Goal: Task Accomplishment & Management: Complete application form

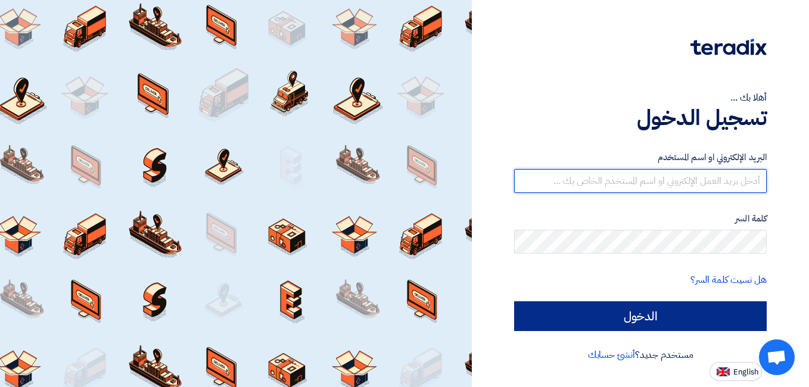
type input "[EMAIL_ADDRESS][DOMAIN_NAME]"
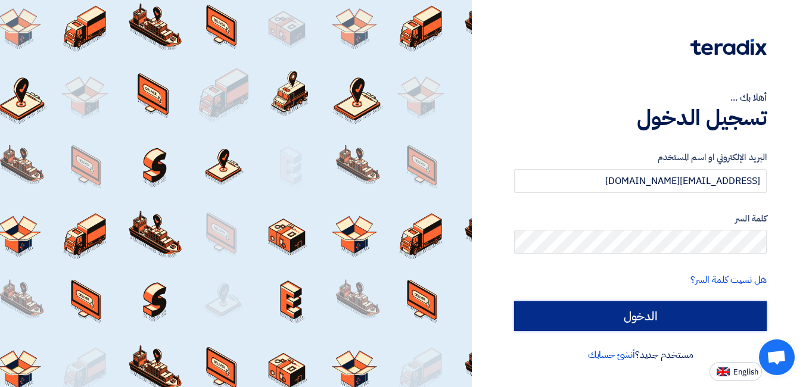
click at [623, 313] on input "الدخول" at bounding box center [640, 316] width 253 height 30
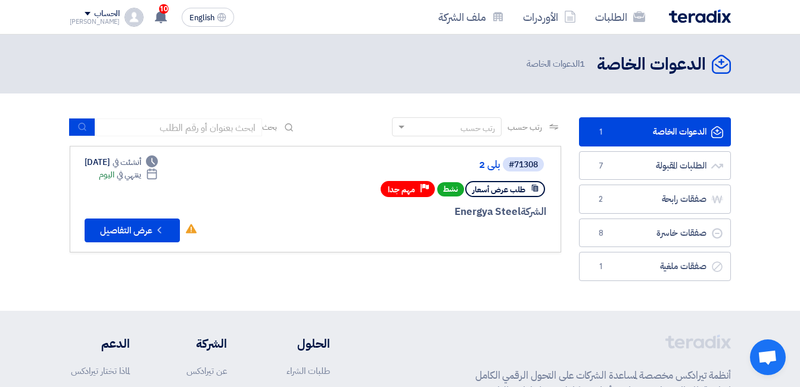
click at [644, 128] on link "الدعوات الخاصة الدعوات الخاصة 1" at bounding box center [655, 131] width 152 height 29
click at [486, 163] on link "بلي 2" at bounding box center [381, 165] width 238 height 11
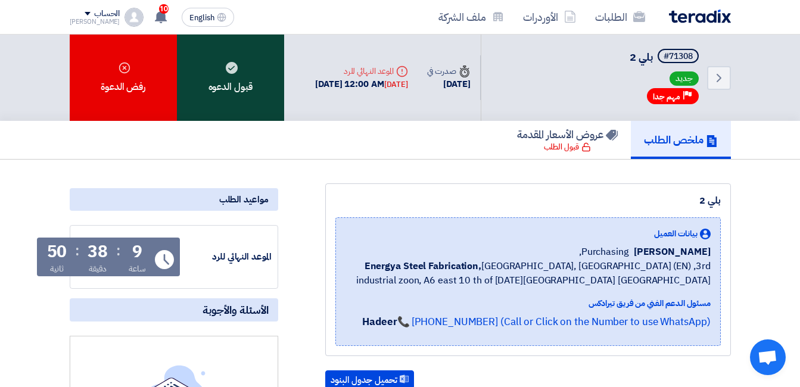
click at [241, 85] on div "قبول الدعوه" at bounding box center [230, 78] width 107 height 86
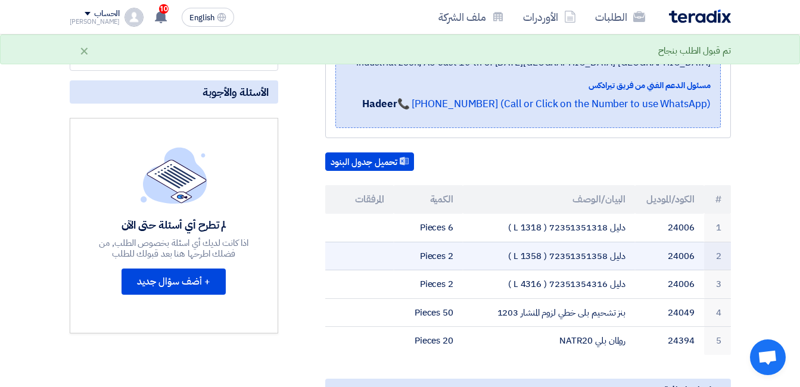
scroll to position [238, 0]
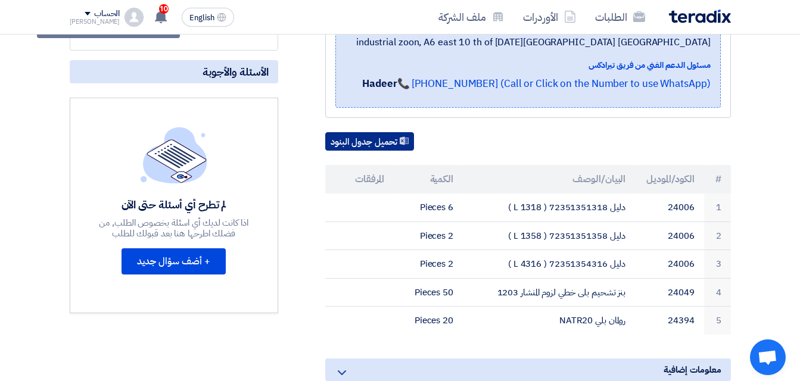
click at [384, 136] on button "تحميل جدول البنود" at bounding box center [369, 141] width 89 height 19
click at [375, 143] on button "تحميل جدول البنود" at bounding box center [369, 141] width 89 height 19
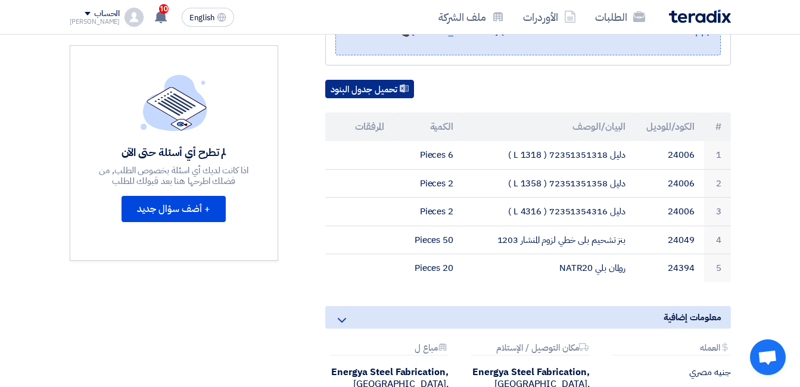
scroll to position [298, 0]
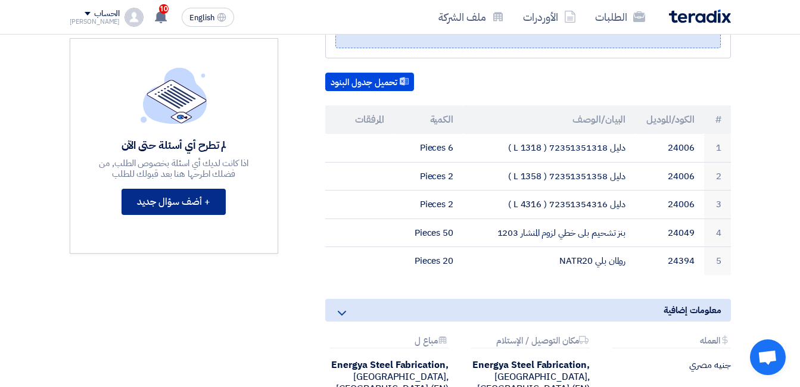
click at [188, 205] on button "+ أضف سؤال جديد" at bounding box center [174, 202] width 104 height 26
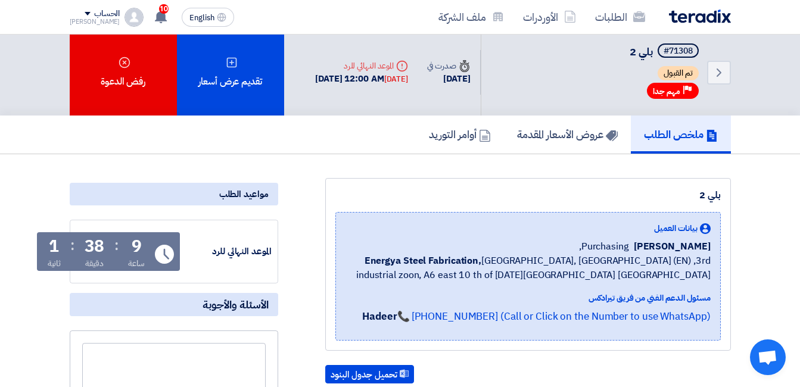
scroll to position [0, 0]
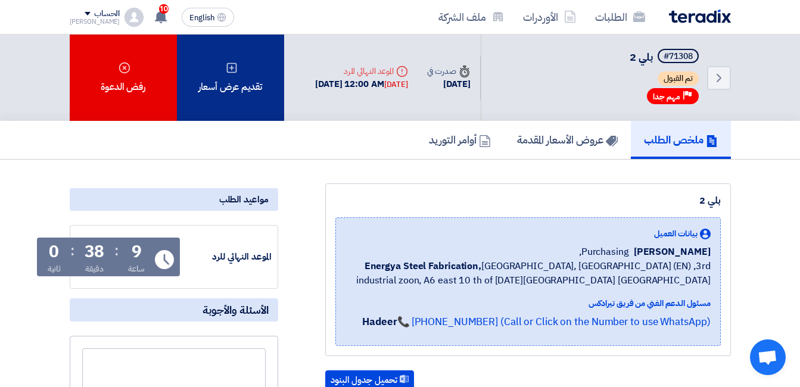
click at [235, 87] on div "تقديم عرض أسعار" at bounding box center [230, 78] width 107 height 86
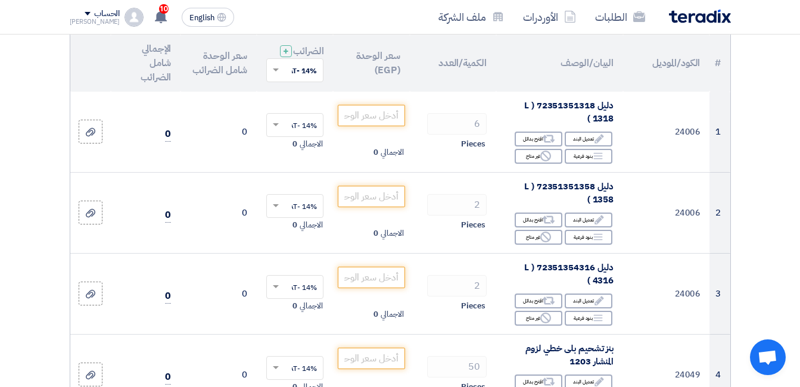
scroll to position [119, 0]
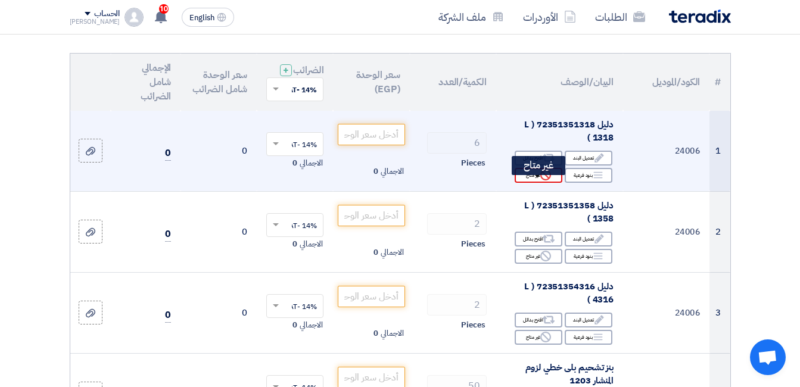
click at [540, 183] on div "Reject غير متاح" at bounding box center [539, 175] width 48 height 15
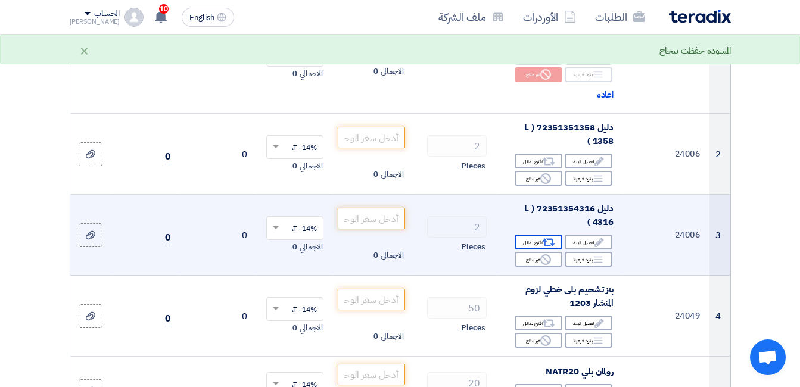
scroll to position [238, 0]
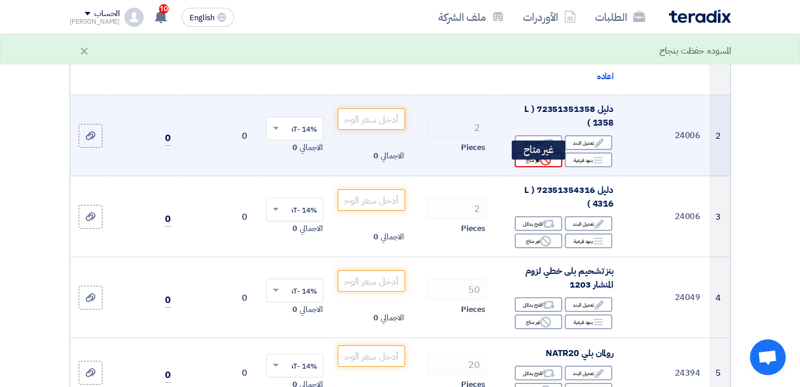
click at [545, 166] on use at bounding box center [545, 160] width 11 height 11
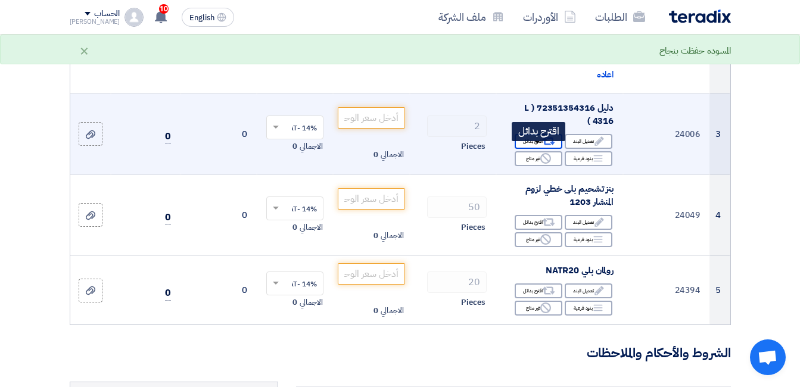
scroll to position [357, 0]
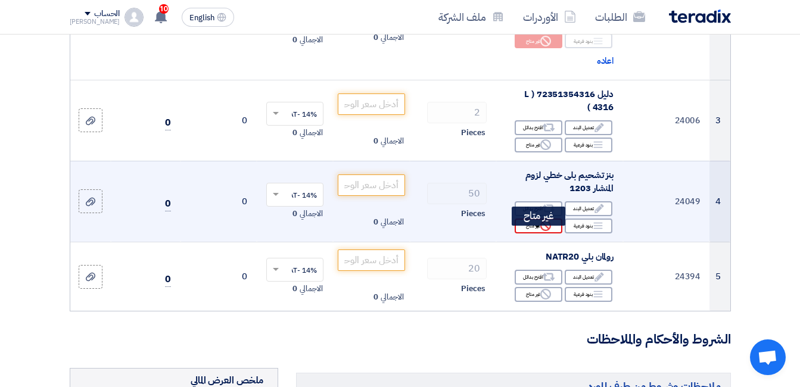
click at [538, 231] on div "Reject غير متاح" at bounding box center [539, 226] width 48 height 15
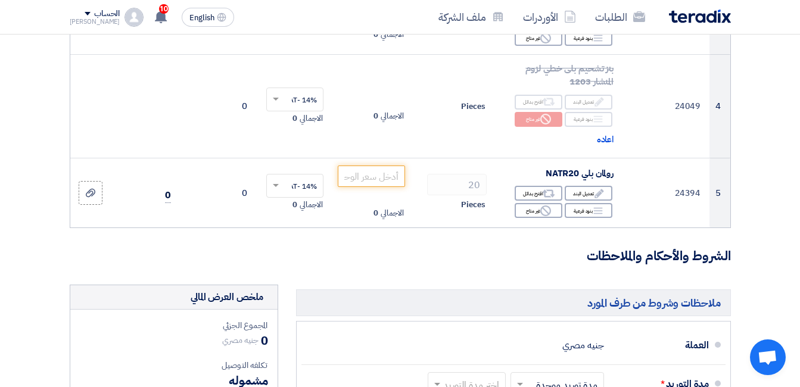
scroll to position [477, 0]
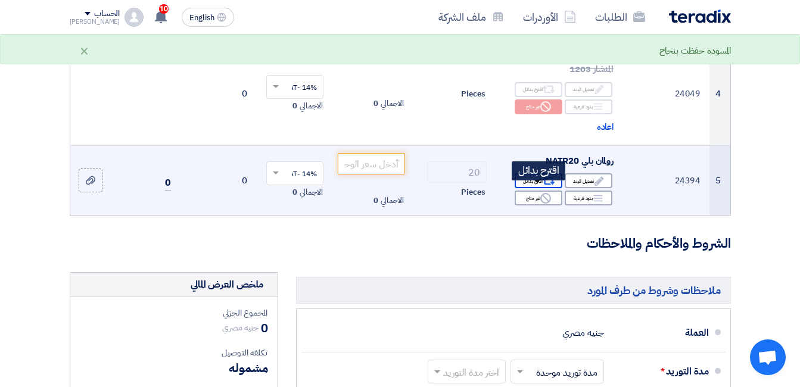
click at [547, 188] on icon "Alternative" at bounding box center [549, 181] width 13 height 13
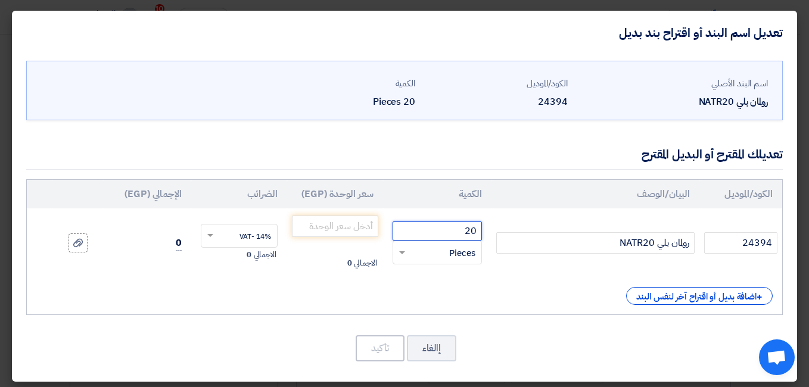
click at [436, 232] on input "20" at bounding box center [437, 231] width 89 height 19
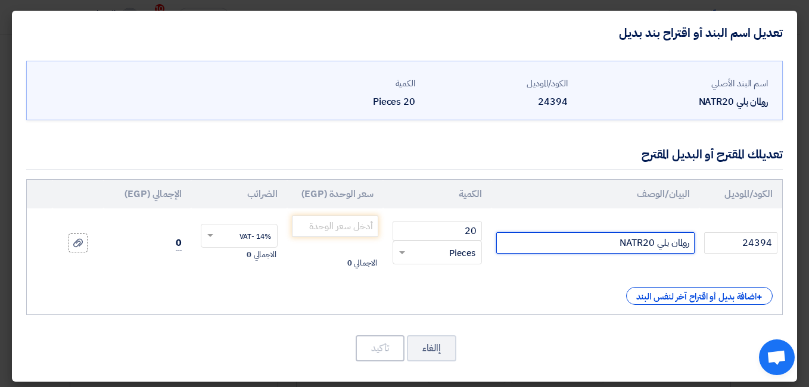
click at [549, 244] on input "رولمان بلي NATR20" at bounding box center [595, 242] width 198 height 21
type input "رولمان بلي NATR20 NTN"
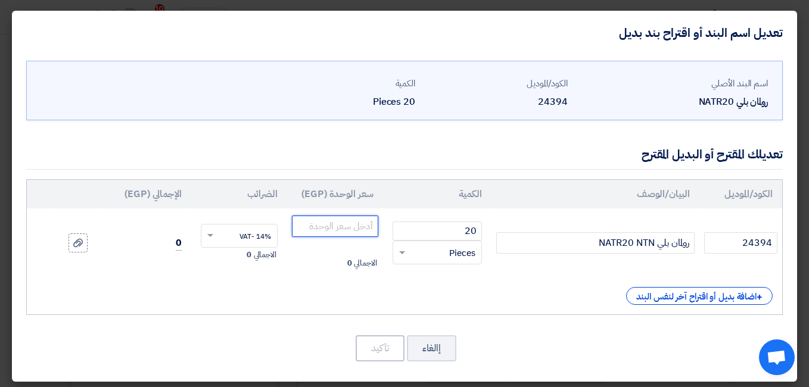
click at [360, 223] on input "number" at bounding box center [335, 226] width 86 height 21
type input "4"
type input "6"
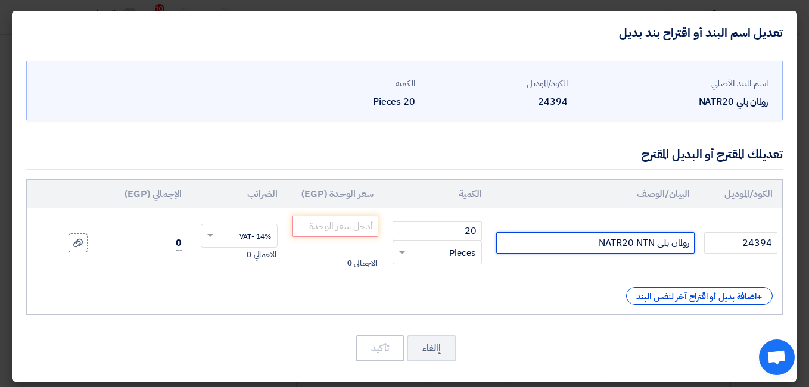
click at [560, 238] on input "رولمان بلي NATR20 NTN" at bounding box center [595, 242] width 198 height 21
type input "رولمان بلي NATR20 NTN"
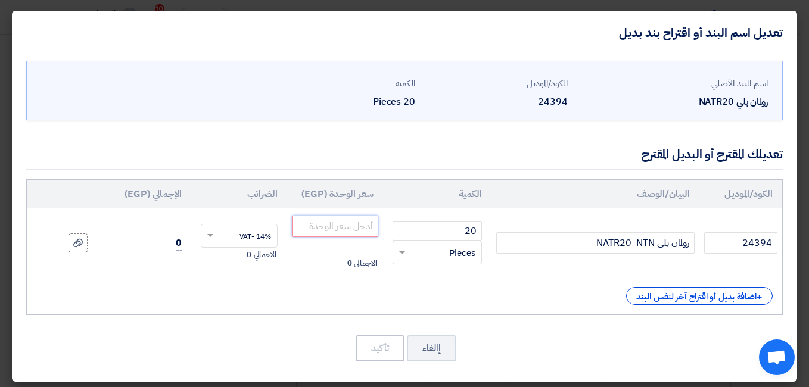
click at [352, 225] on input "number" at bounding box center [335, 226] width 86 height 21
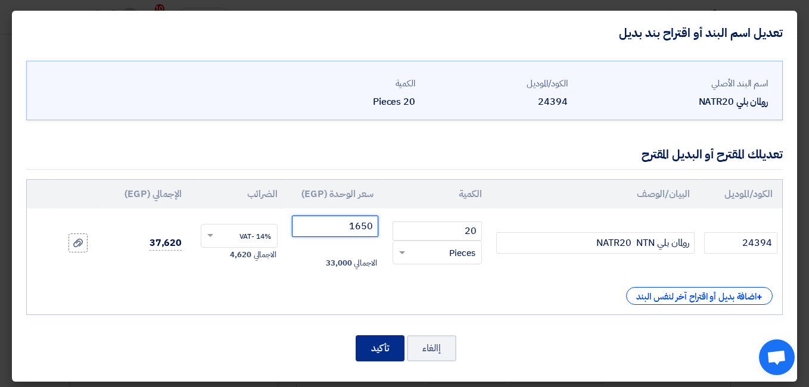
type input "1650"
click at [380, 343] on button "تأكيد" at bounding box center [380, 348] width 49 height 26
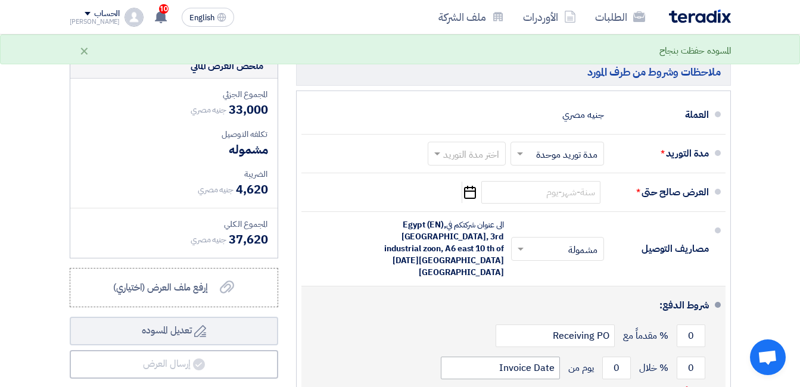
scroll to position [715, 0]
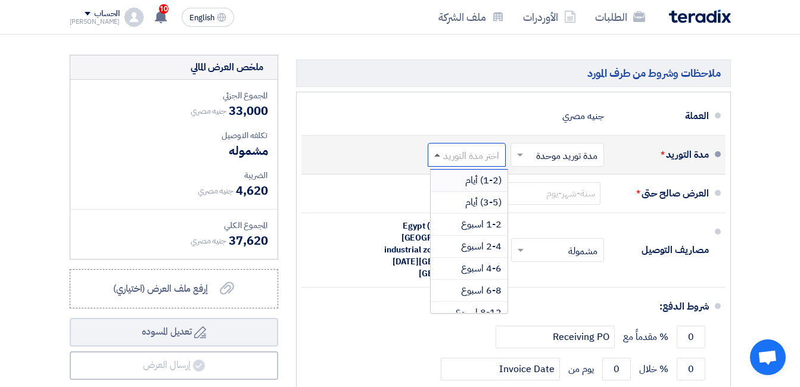
click at [439, 157] on span at bounding box center [437, 155] width 6 height 3
click at [476, 232] on span "1-2 اسبوع" at bounding box center [481, 224] width 41 height 14
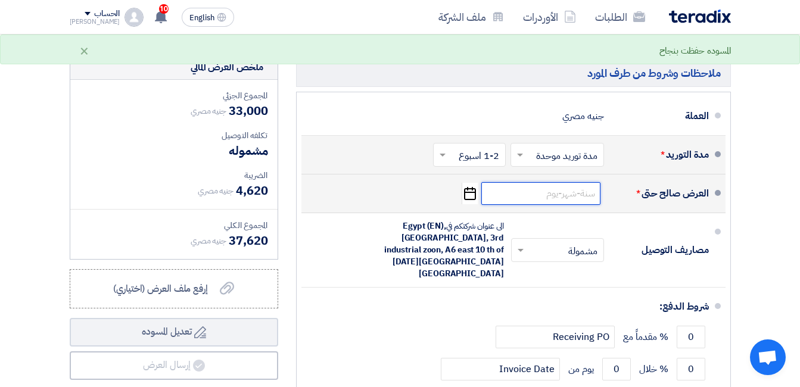
click at [512, 202] on input at bounding box center [540, 193] width 119 height 23
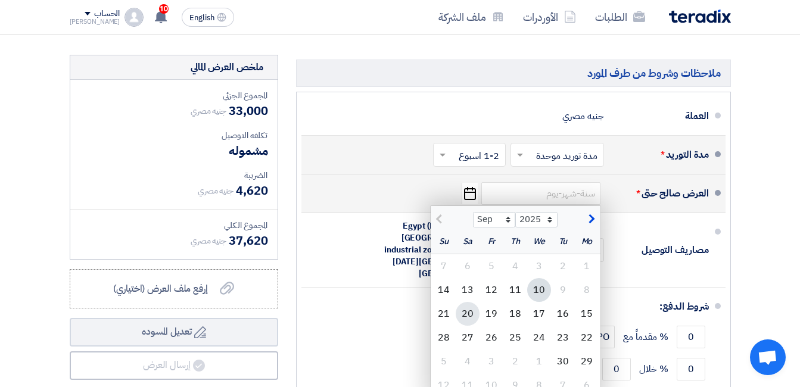
click at [470, 324] on div "20" at bounding box center [468, 314] width 24 height 24
type input "[DATE]"
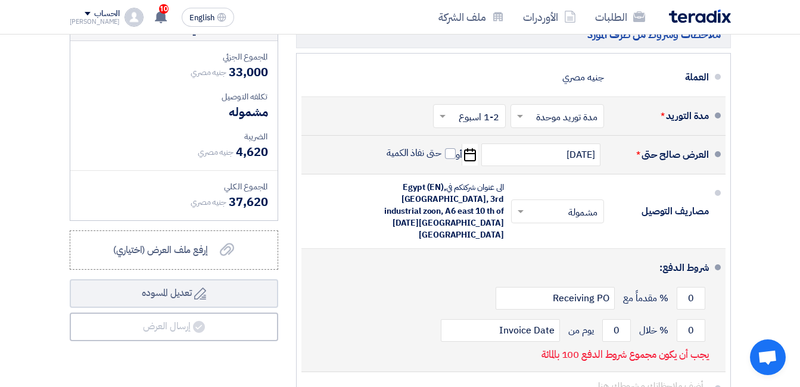
scroll to position [775, 0]
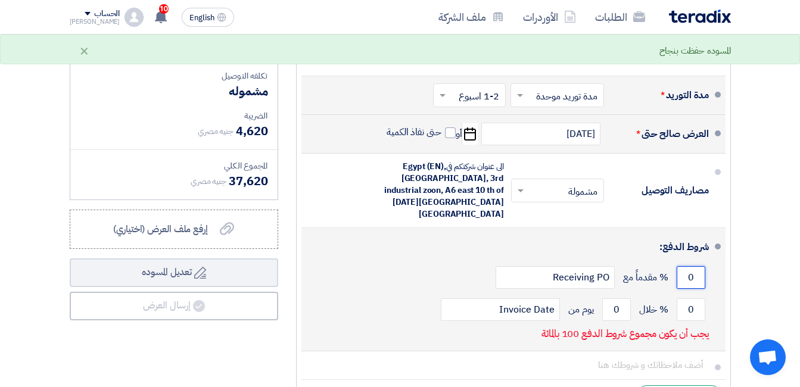
click at [679, 266] on input "0" at bounding box center [691, 277] width 29 height 23
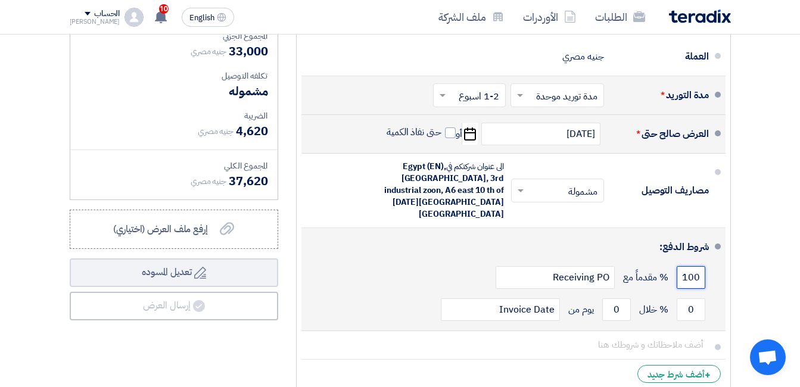
scroll to position [0, -5]
drag, startPoint x: 702, startPoint y: 262, endPoint x: 670, endPoint y: 262, distance: 32.2
click at [670, 262] on div "0100 % مقدماً مع Receiving PO" at bounding box center [510, 278] width 398 height 32
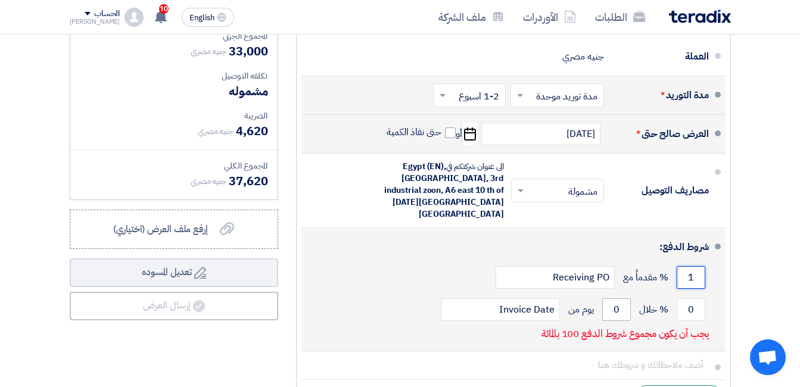
scroll to position [0, 0]
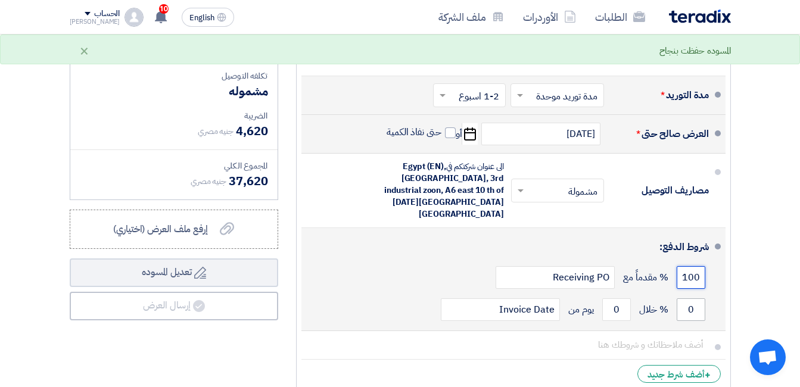
type input "100"
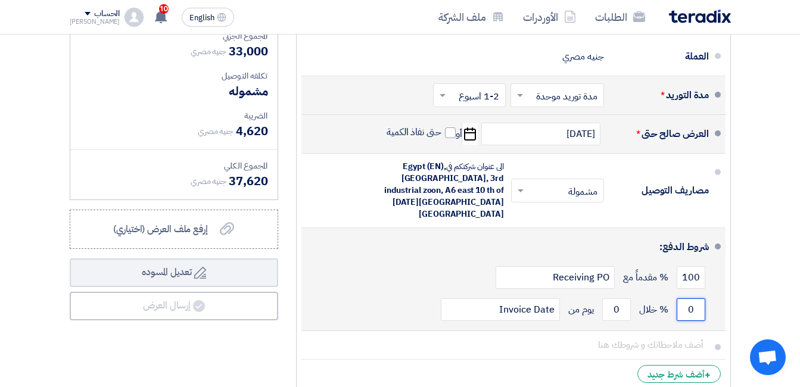
drag, startPoint x: 698, startPoint y: 295, endPoint x: 676, endPoint y: 299, distance: 21.7
click at [677, 299] on input "0" at bounding box center [691, 310] width 29 height 23
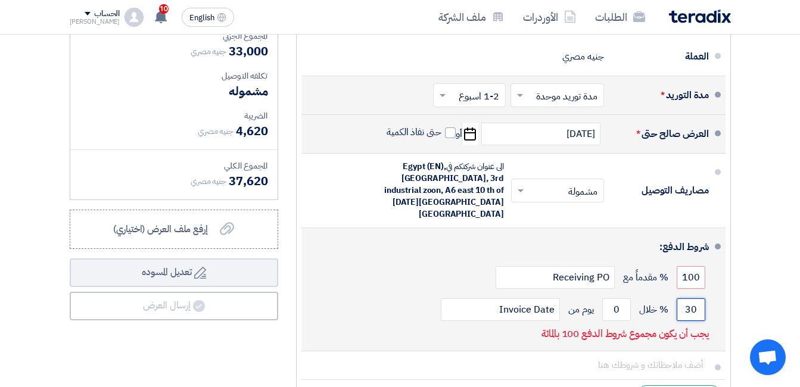
drag, startPoint x: 699, startPoint y: 297, endPoint x: 669, endPoint y: 297, distance: 30.4
click at [669, 297] on div "30 % خلال 0 يوم من Invoice Date" at bounding box center [510, 310] width 398 height 32
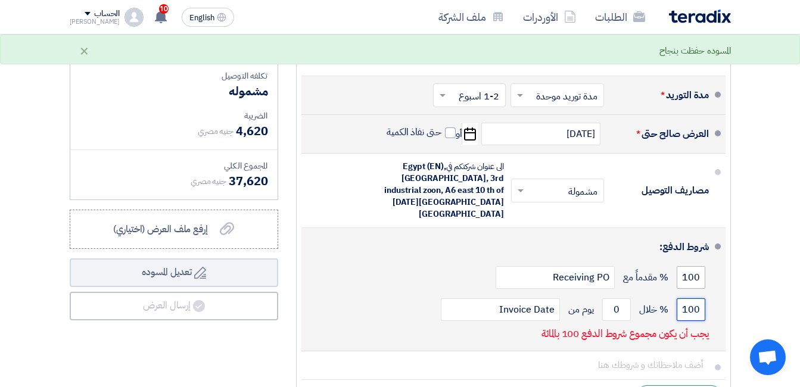
type input "100"
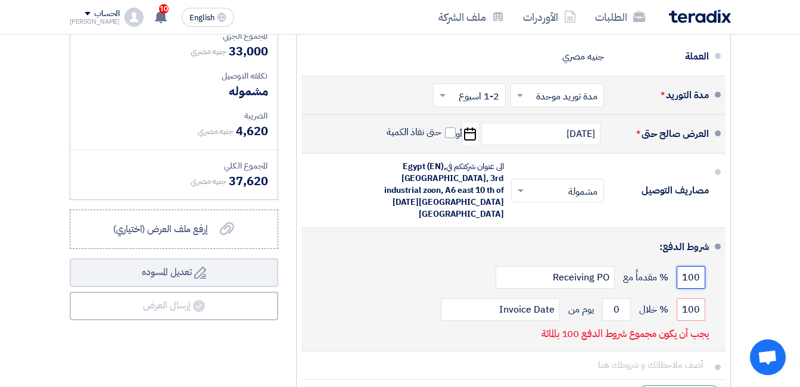
drag, startPoint x: 701, startPoint y: 263, endPoint x: 630, endPoint y: 263, distance: 71.5
click at [630, 263] on div "100 % مقدماً مع Receiving PO" at bounding box center [510, 278] width 398 height 32
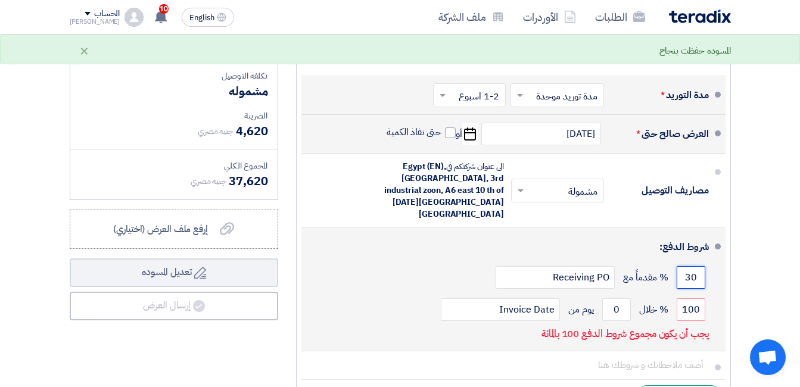
drag, startPoint x: 695, startPoint y: 260, endPoint x: 651, endPoint y: 268, distance: 44.9
click at [651, 268] on div "30 % مقدماً مع Receiving PO" at bounding box center [510, 278] width 398 height 32
type input "0"
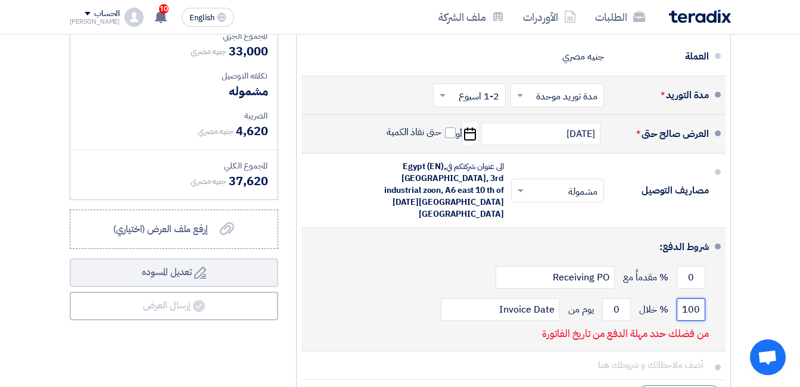
drag, startPoint x: 699, startPoint y: 297, endPoint x: 679, endPoint y: 296, distance: 19.7
click at [679, 299] on input "100" at bounding box center [691, 310] width 29 height 23
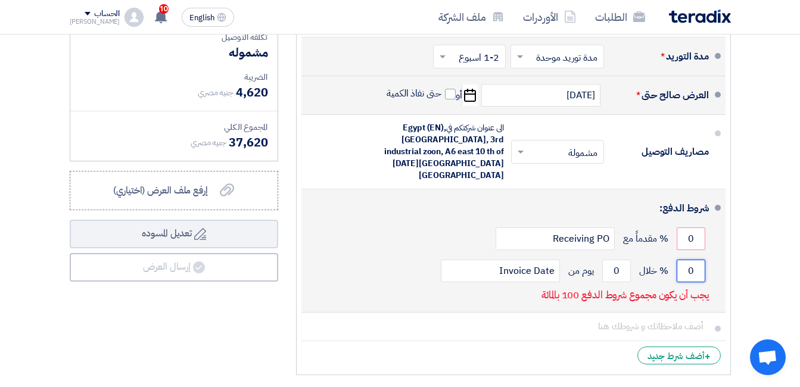
scroll to position [834, 0]
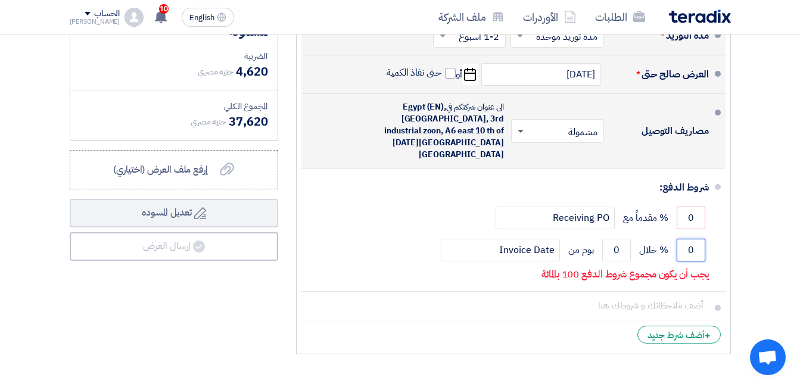
type input "0"
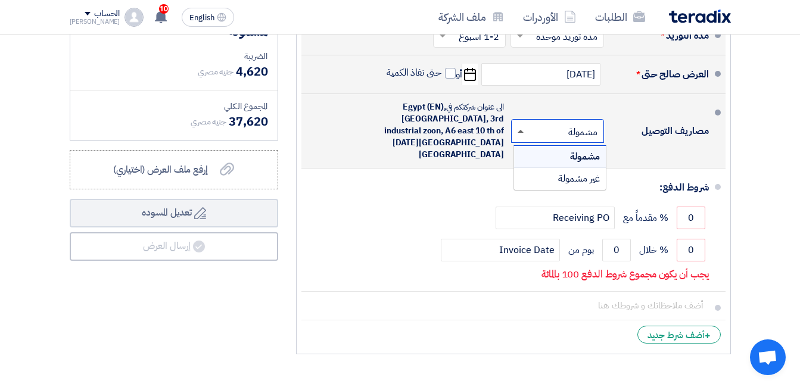
click at [519, 130] on span at bounding box center [521, 131] width 6 height 3
click at [554, 177] on div "غير مشمولة" at bounding box center [560, 178] width 92 height 21
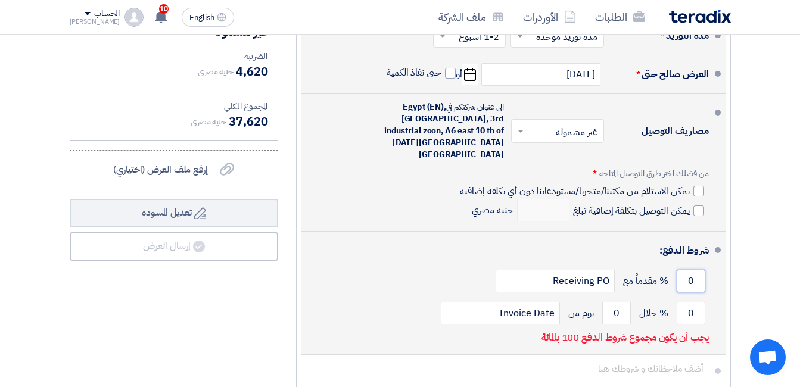
click at [679, 270] on input "0" at bounding box center [691, 281] width 29 height 23
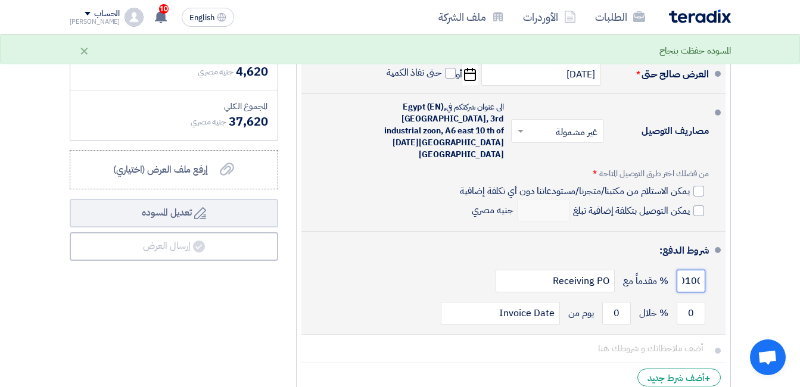
scroll to position [0, -5]
drag, startPoint x: 704, startPoint y: 265, endPoint x: 670, endPoint y: 267, distance: 33.5
click at [670, 267] on div "0100 % مقدماً مع Receiving PO" at bounding box center [510, 281] width 398 height 32
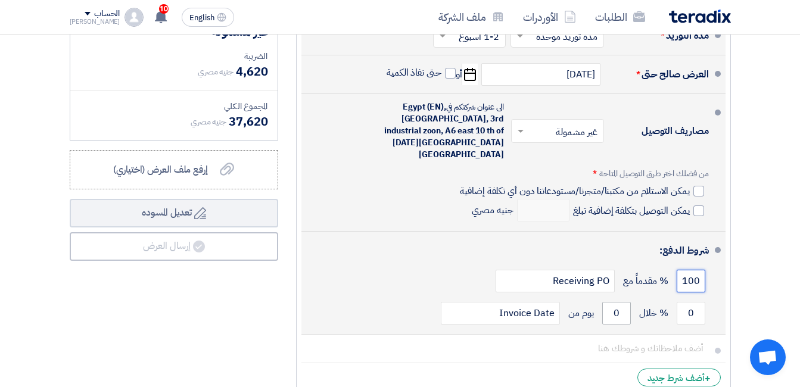
type input "100"
click at [617, 302] on input "0" at bounding box center [616, 313] width 29 height 23
drag, startPoint x: 630, startPoint y: 300, endPoint x: 571, endPoint y: 300, distance: 59.6
click at [571, 300] on div "0 % خلال 30 يوم من Invoice Date" at bounding box center [510, 313] width 398 height 32
type input "0"
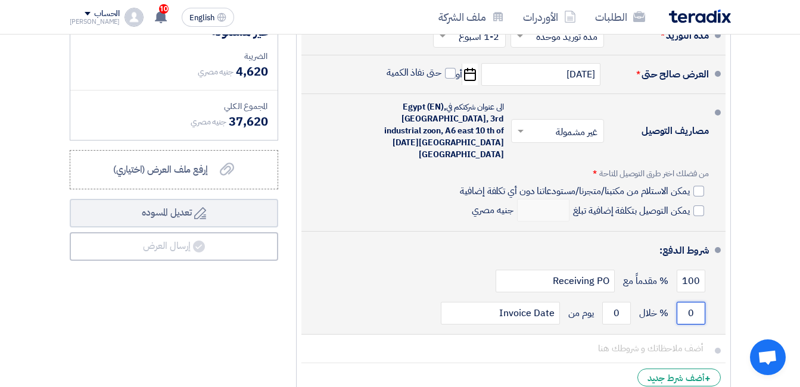
drag, startPoint x: 694, startPoint y: 301, endPoint x: 667, endPoint y: 299, distance: 26.9
click at [667, 299] on div "0 % خلال 0 يوم من Invoice Date" at bounding box center [510, 313] width 398 height 32
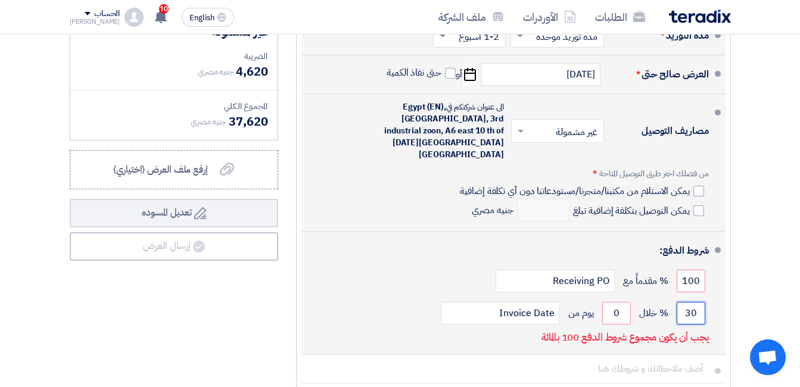
type input "3"
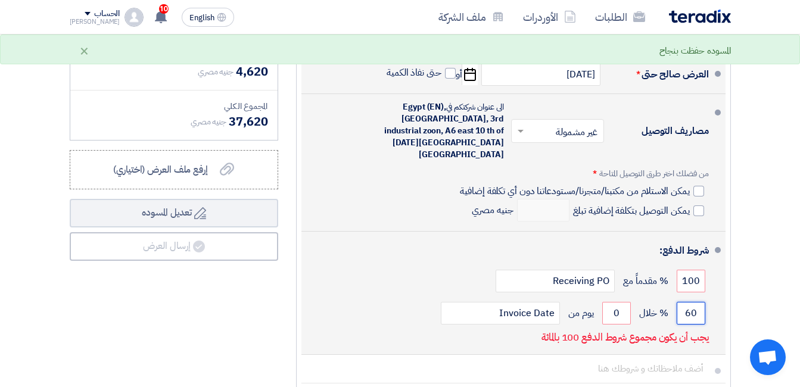
type input "6"
type input "3"
type input "100"
drag, startPoint x: 700, startPoint y: 267, endPoint x: 681, endPoint y: 269, distance: 19.2
click at [681, 270] on input "100" at bounding box center [691, 281] width 29 height 23
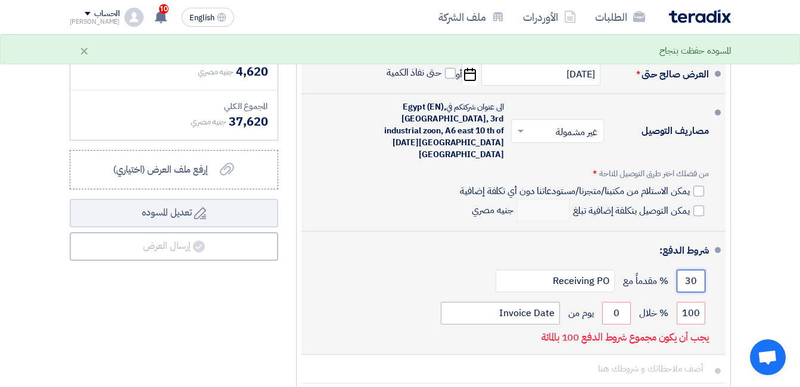
type input "30"
click at [500, 302] on input "Invoice Date" at bounding box center [500, 313] width 119 height 23
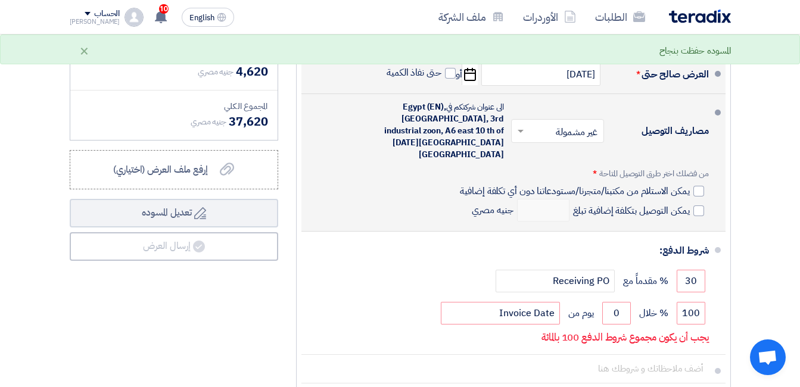
click at [360, 179] on div "مصاريف التوصيل × غير مشمولة × الى عنوان شركتكم في [GEOGRAPHIC_DATA] (EN), [GEOG…" at bounding box center [510, 163] width 398 height 128
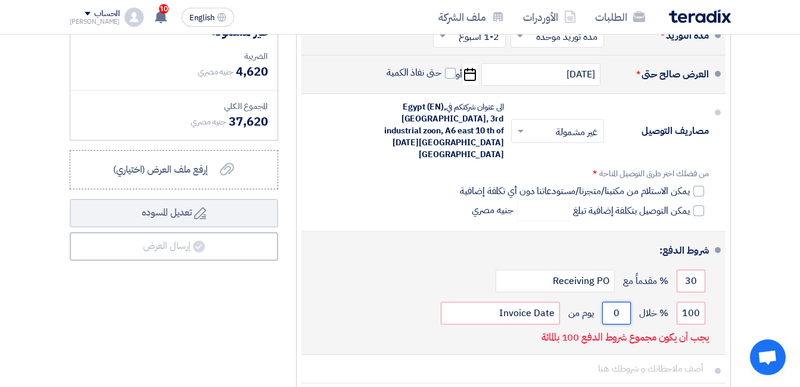
drag, startPoint x: 618, startPoint y: 301, endPoint x: 593, endPoint y: 299, distance: 25.1
click at [593, 299] on div "100 % خلال 0 يوم من Invoice Date" at bounding box center [510, 313] width 398 height 32
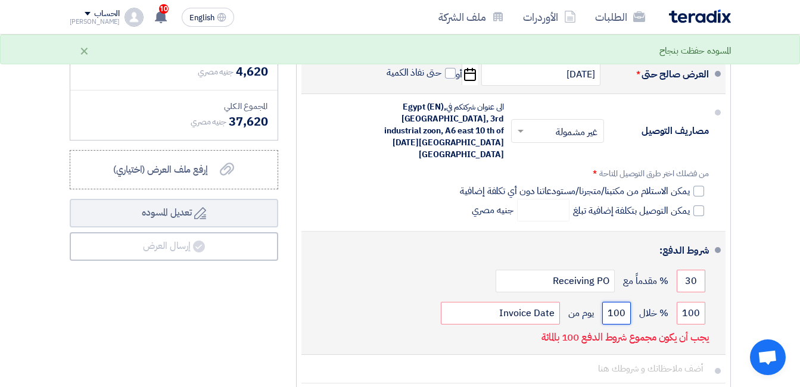
drag, startPoint x: 626, startPoint y: 299, endPoint x: 598, endPoint y: 301, distance: 28.1
click at [601, 300] on div "100 % خلال 100 يوم من Invoice Date" at bounding box center [510, 313] width 398 height 32
type input "30"
drag, startPoint x: 696, startPoint y: 263, endPoint x: 666, endPoint y: 263, distance: 29.8
click at [666, 265] on div "30 % مقدماً مع Receiving PO" at bounding box center [510, 281] width 398 height 32
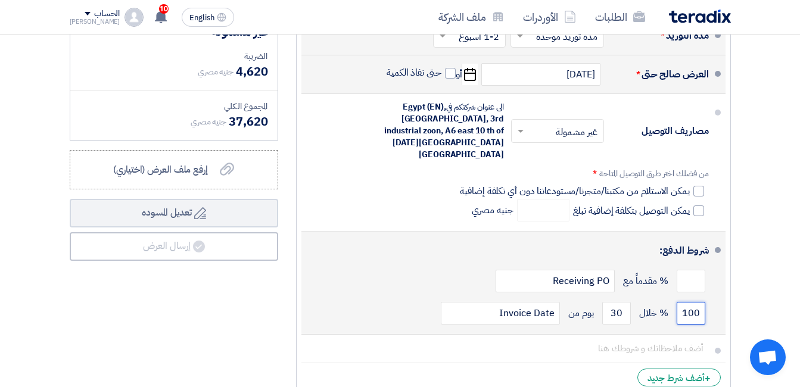
drag, startPoint x: 702, startPoint y: 301, endPoint x: 671, endPoint y: 302, distance: 30.4
click at [671, 302] on div "100 % خلال 30 يوم من Invoice Date" at bounding box center [510, 313] width 398 height 32
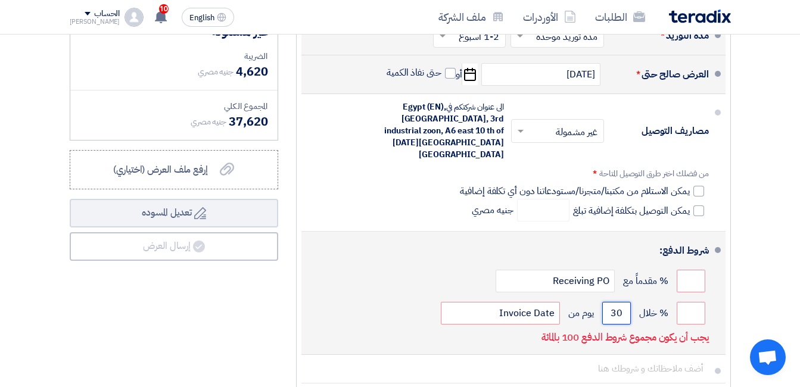
drag, startPoint x: 626, startPoint y: 301, endPoint x: 574, endPoint y: 300, distance: 51.9
click at [574, 300] on div "% خلال 30 يوم من Invoice Date" at bounding box center [510, 313] width 398 height 32
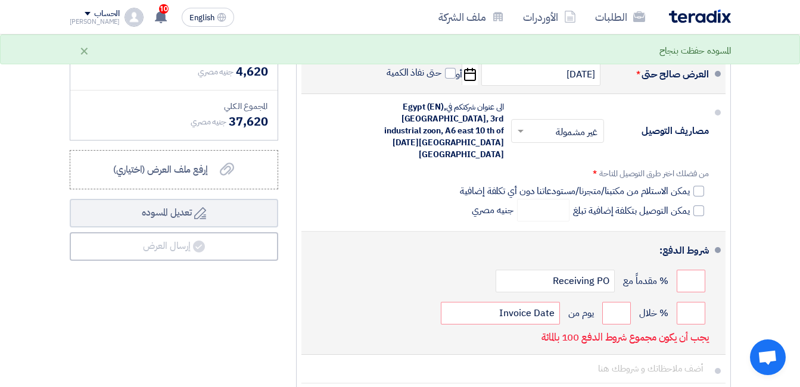
click at [580, 237] on div "شروط الدفع:" at bounding box center [515, 251] width 388 height 29
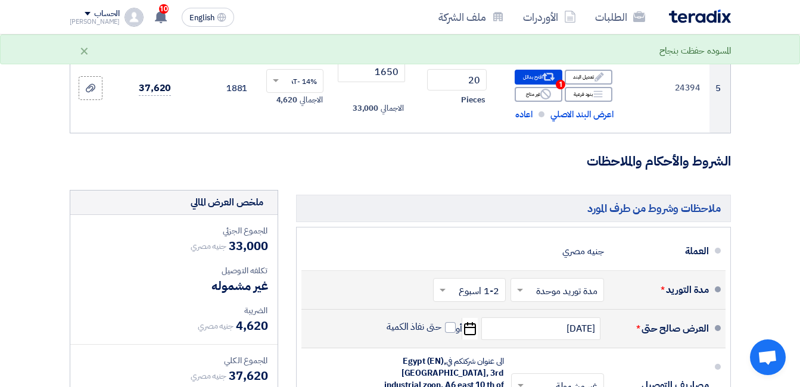
scroll to position [536, 0]
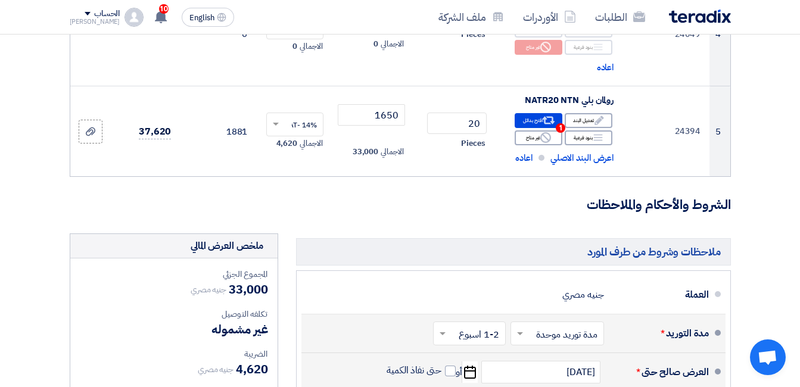
click at [481, 214] on h3 "الشروط والأحكام والملاحظات" at bounding box center [400, 205] width 661 height 18
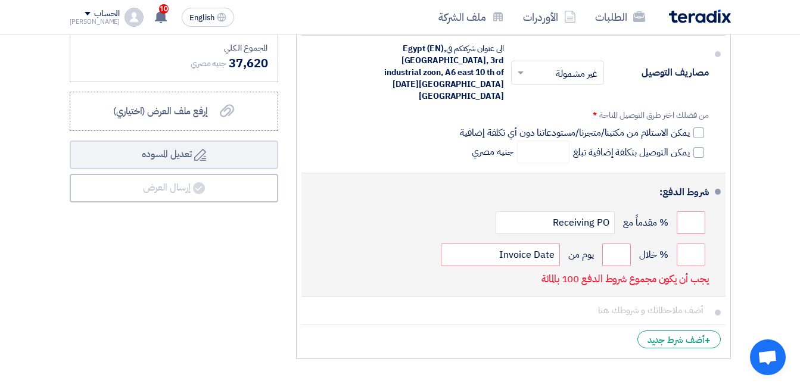
scroll to position [894, 0]
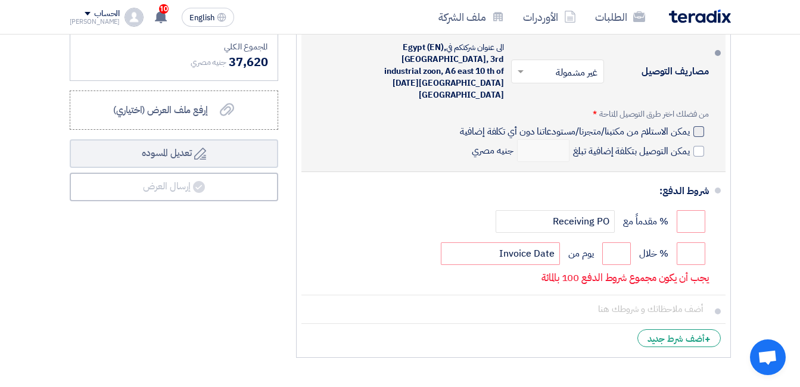
click at [696, 126] on div at bounding box center [699, 131] width 11 height 11
click at [689, 125] on input "يمكن الاستلام من مكتبنا/متجرنا/مستودعاتنا دون أي تكلفة إضافية" at bounding box center [574, 136] width 232 height 23
checkbox input "true"
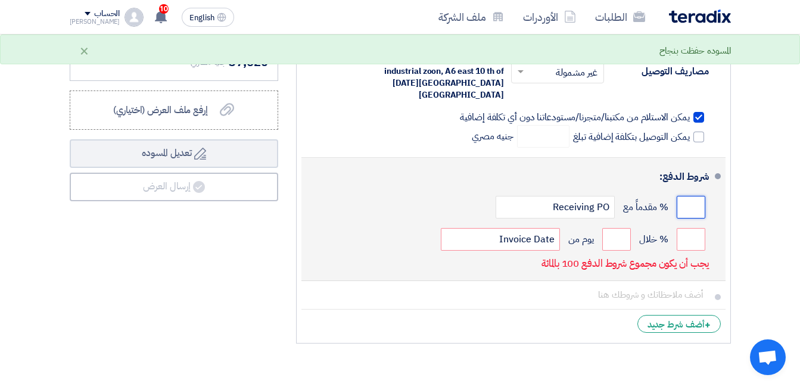
click at [699, 199] on input "number" at bounding box center [691, 207] width 29 height 23
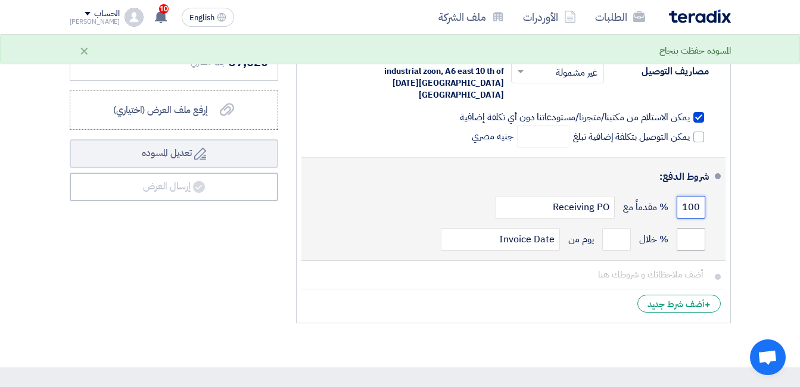
type input "100"
click at [691, 228] on input "number" at bounding box center [691, 239] width 29 height 23
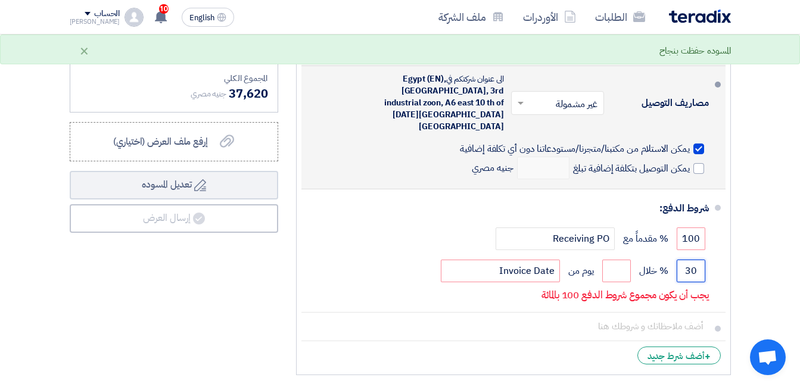
scroll to position [834, 0]
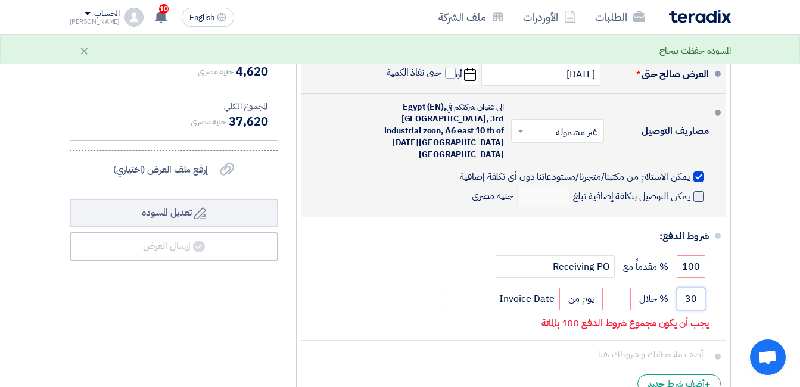
type input "30"
click at [695, 191] on span at bounding box center [699, 196] width 11 height 11
click at [690, 190] on input "يمكن التوصيل بتكلفة إضافية تبلغ" at bounding box center [630, 201] width 119 height 23
checkbox input "true"
click at [547, 185] on input "number" at bounding box center [543, 196] width 52 height 23
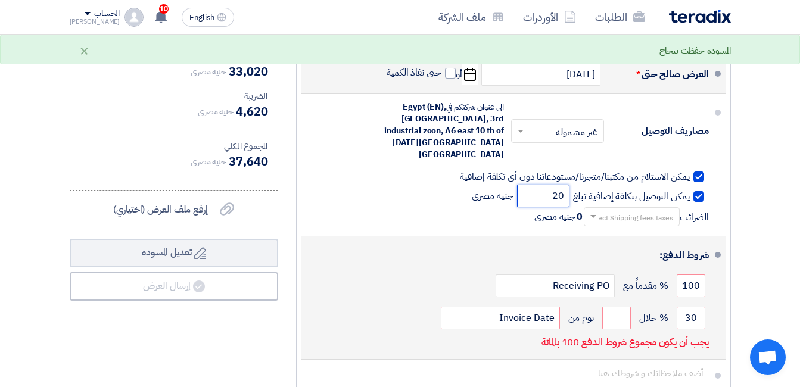
type input "2"
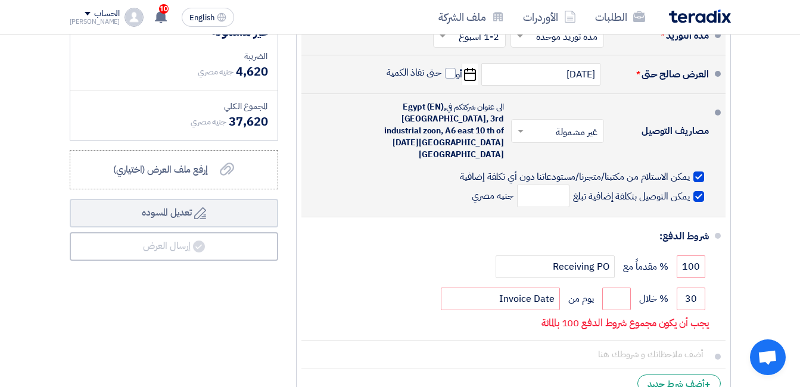
click at [698, 191] on span at bounding box center [699, 196] width 11 height 11
click at [690, 190] on input "يمكن التوصيل بتكلفة إضافية تبلغ" at bounding box center [630, 201] width 119 height 23
checkbox input "false"
click at [697, 168] on div "يمكن [DEMOGRAPHIC_DATA] من مكتبنا/متجرنا/مستودعاتنا دون أي تكلفة إضافية يمكن ال…" at bounding box center [584, 187] width 248 height 39
click at [697, 172] on div at bounding box center [699, 177] width 11 height 11
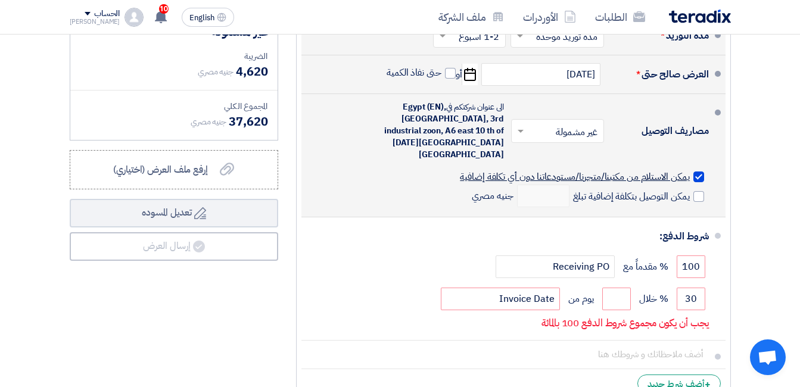
click at [689, 170] on input "يمكن الاستلام من مكتبنا/متجرنا/مستودعاتنا دون أي تكلفة إضافية" at bounding box center [574, 181] width 232 height 23
checkbox input "false"
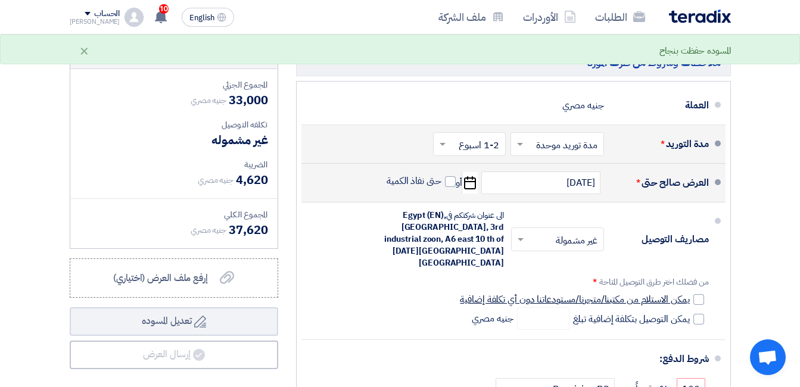
scroll to position [715, 0]
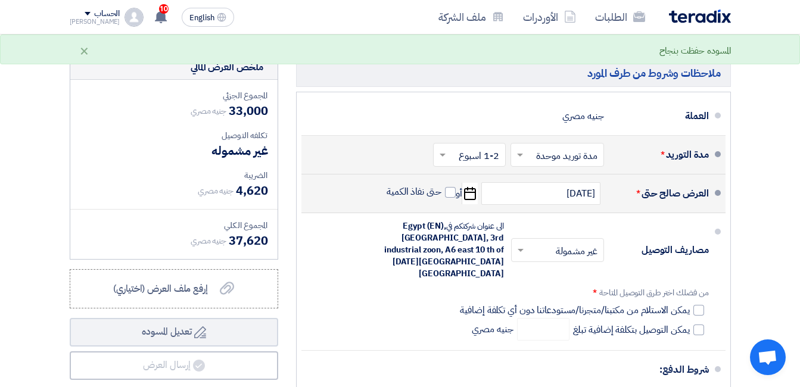
click at [524, 247] on span at bounding box center [519, 250] width 15 height 12
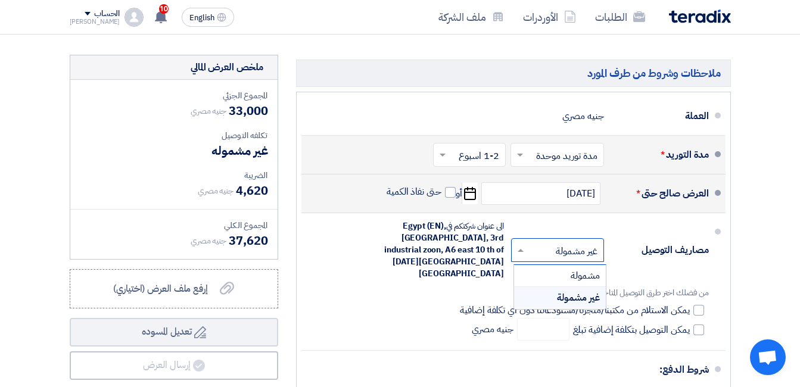
click at [578, 294] on span "غير مشمولة" at bounding box center [578, 298] width 43 height 14
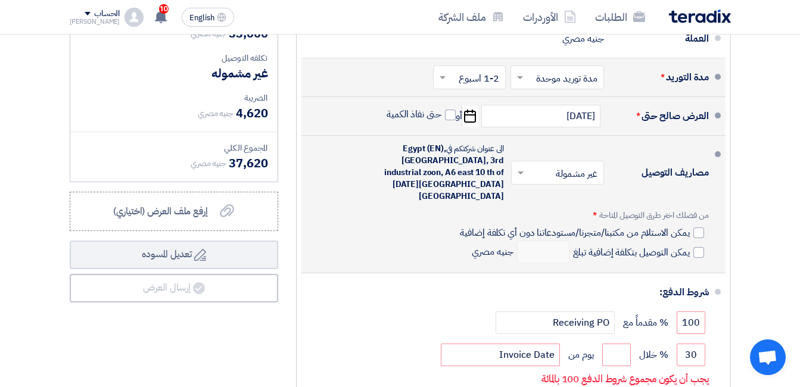
scroll to position [775, 0]
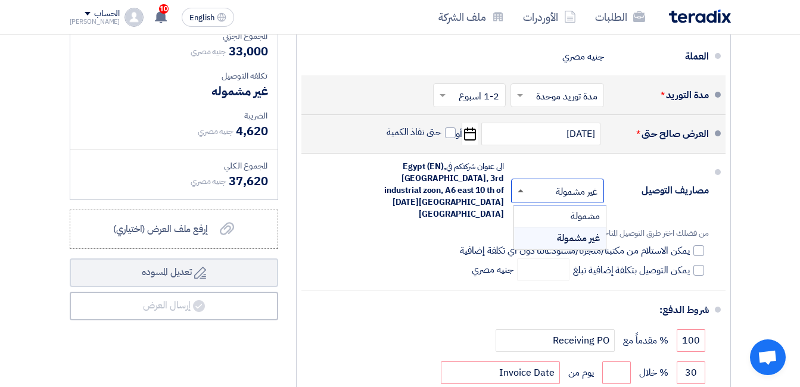
click at [522, 189] on span at bounding box center [521, 190] width 6 height 3
click at [551, 213] on div "مشمولة" at bounding box center [560, 217] width 92 height 22
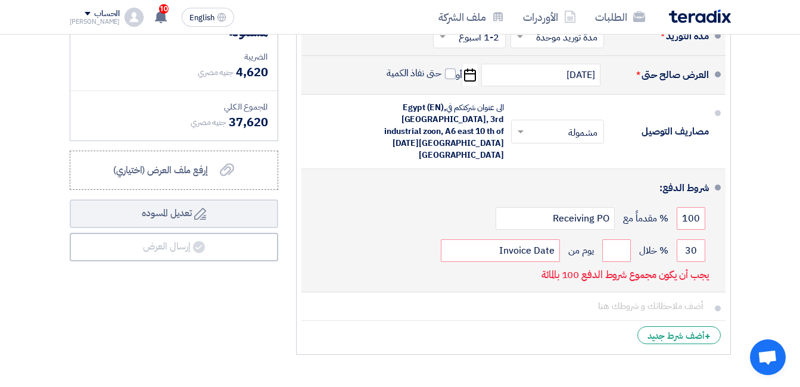
scroll to position [834, 0]
drag, startPoint x: 702, startPoint y: 204, endPoint x: 633, endPoint y: 204, distance: 69.7
click at [634, 204] on div "100 % مقدماً مع Receiving PO" at bounding box center [510, 218] width 398 height 32
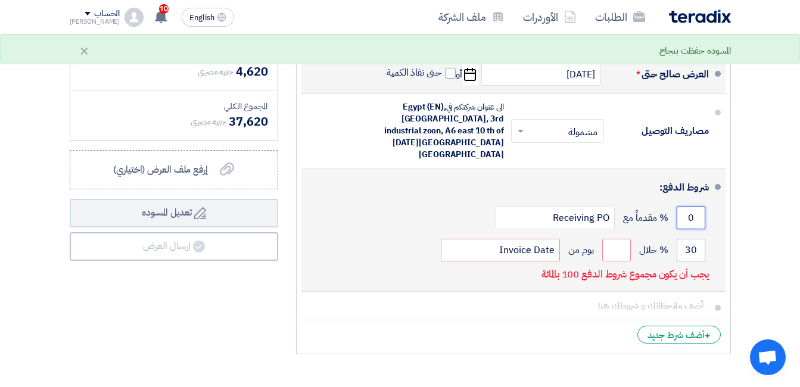
type input "0"
drag, startPoint x: 705, startPoint y: 233, endPoint x: 627, endPoint y: 232, distance: 78.1
click at [627, 234] on div "30 % خلال يوم من Invoice Date" at bounding box center [510, 250] width 398 height 32
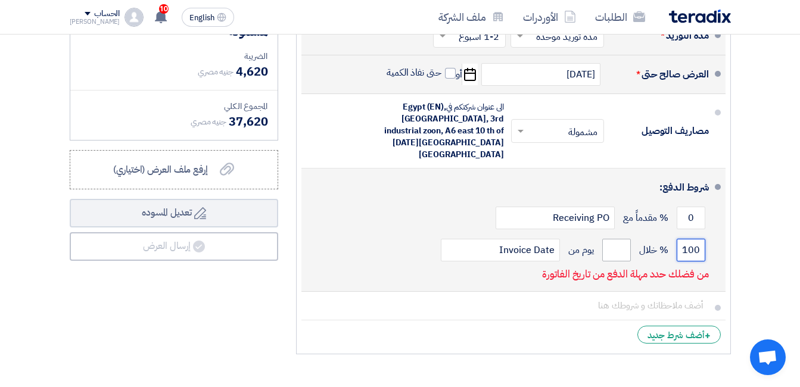
type input "100"
click at [620, 239] on input "number" at bounding box center [616, 250] width 29 height 23
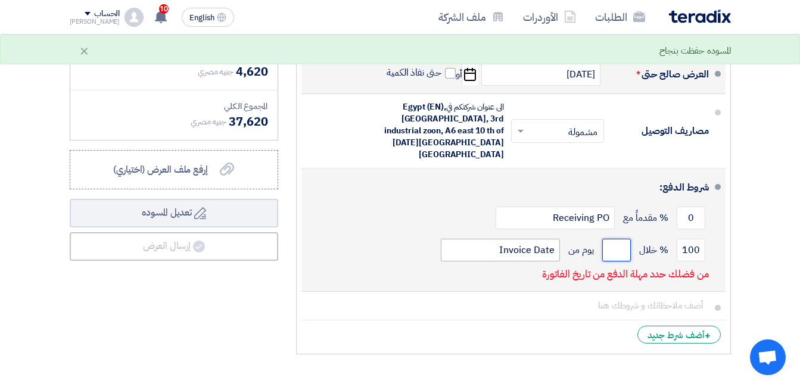
type input "45"
type input "145"
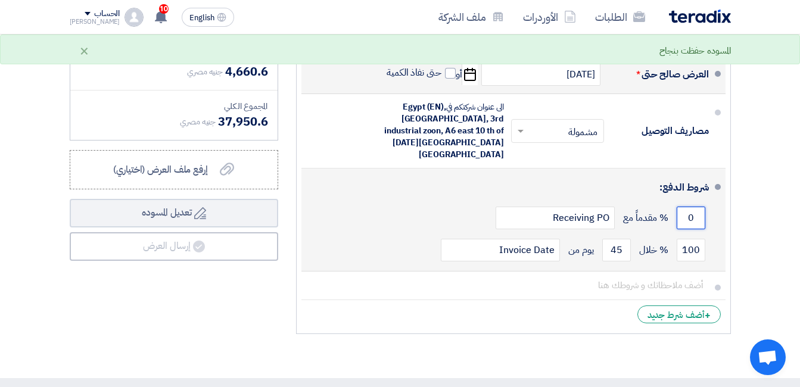
drag, startPoint x: 698, startPoint y: 201, endPoint x: 685, endPoint y: 204, distance: 13.9
click at [685, 207] on input "0" at bounding box center [691, 218] width 29 height 23
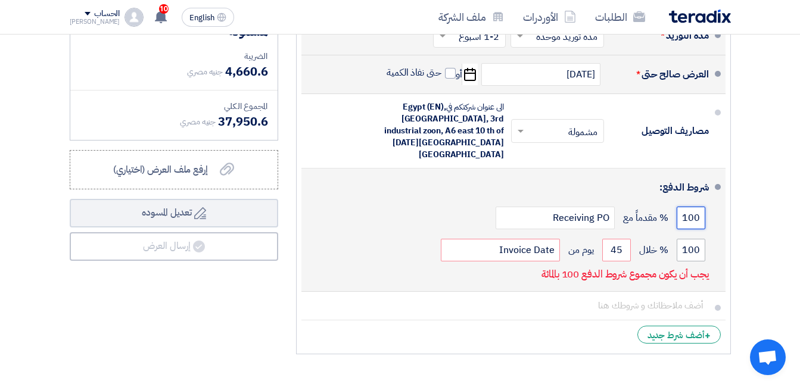
type input "100"
drag, startPoint x: 700, startPoint y: 236, endPoint x: 674, endPoint y: 238, distance: 26.3
click at [674, 238] on div "100 % خلال 45 يوم من Invoice Date" at bounding box center [510, 250] width 398 height 32
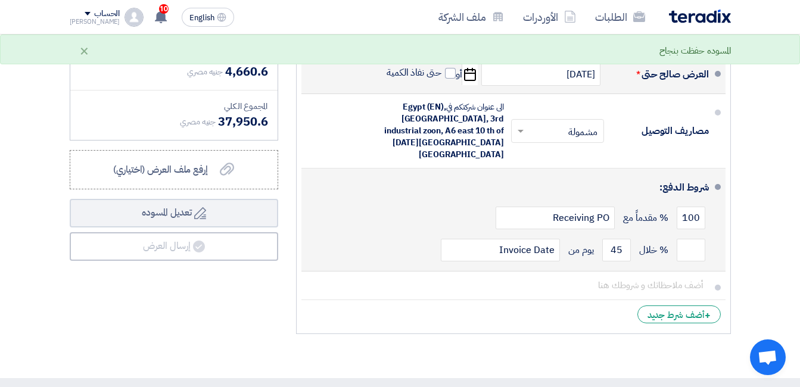
click at [408, 182] on div "شروط الدفع:" at bounding box center [515, 187] width 388 height 29
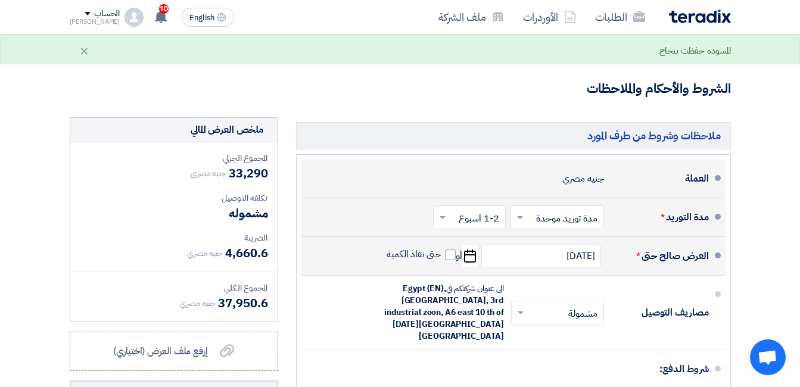
scroll to position [655, 0]
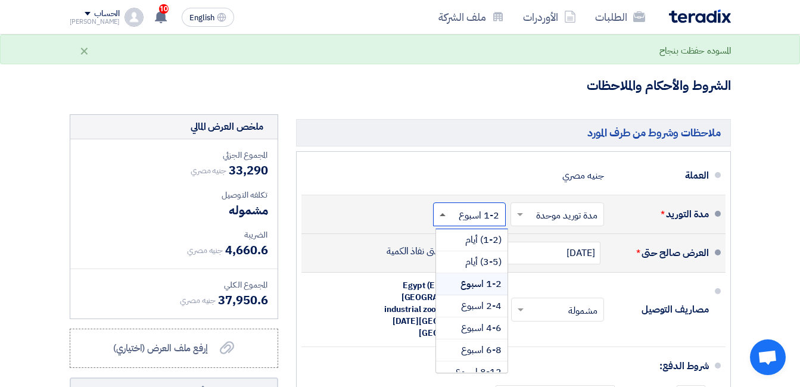
click at [440, 216] on span at bounding box center [443, 214] width 6 height 3
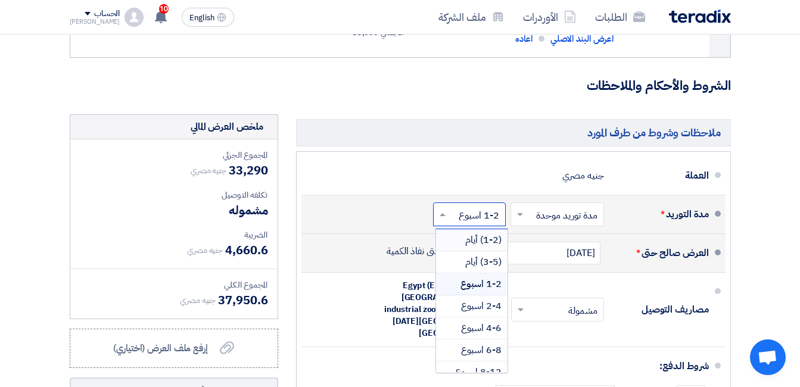
click at [484, 247] on span "(1-2) أيام" at bounding box center [483, 240] width 36 height 14
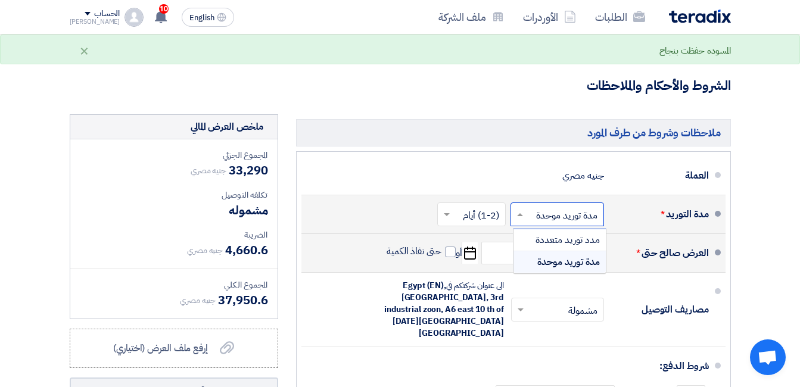
click at [524, 220] on span at bounding box center [518, 215] width 15 height 12
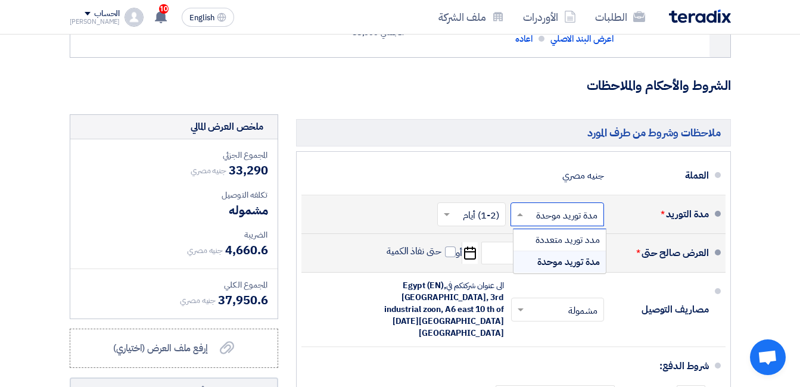
click at [557, 269] on span "مدة توريد موحدة" at bounding box center [568, 262] width 63 height 14
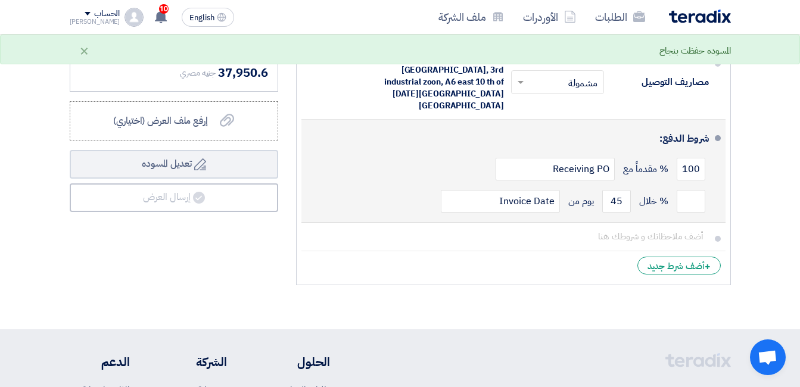
scroll to position [894, 0]
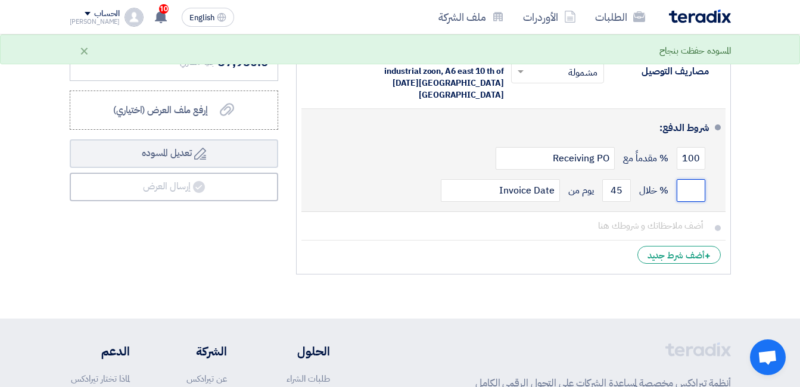
click at [685, 183] on input "number" at bounding box center [691, 190] width 29 height 23
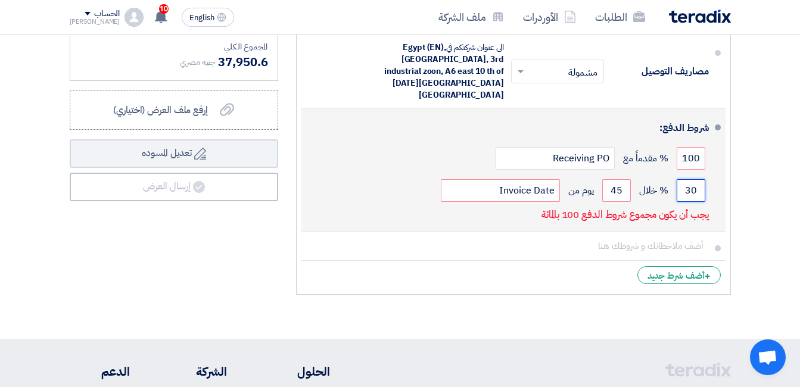
type input "3"
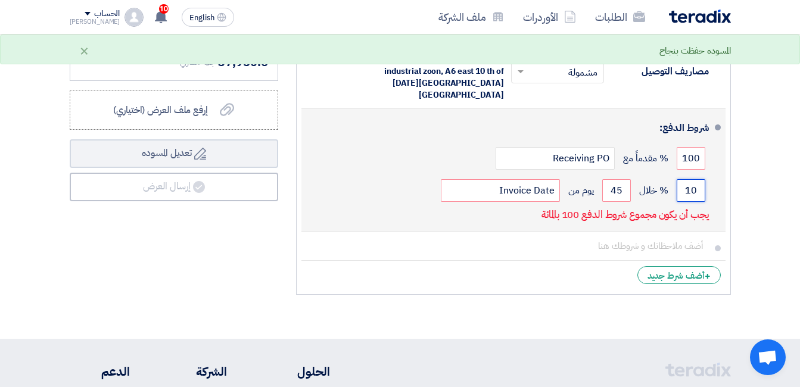
type input "1"
type input "4"
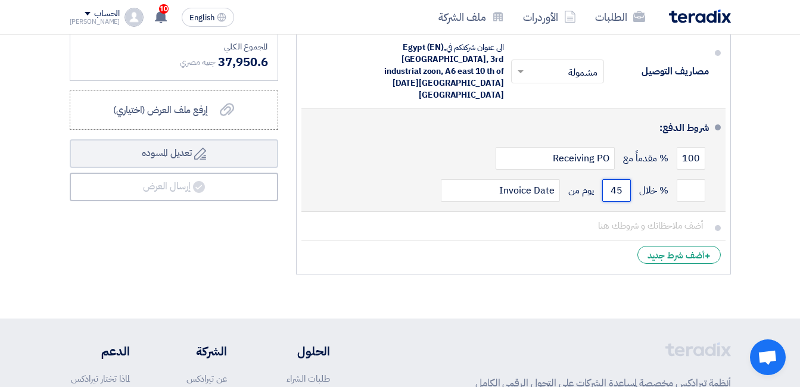
click at [616, 179] on input "45" at bounding box center [616, 190] width 29 height 23
type input "4"
drag, startPoint x: 627, startPoint y: 178, endPoint x: 597, endPoint y: 180, distance: 30.5
click at [597, 180] on div "% خلال 4 يوم من Invoice Date" at bounding box center [510, 191] width 398 height 32
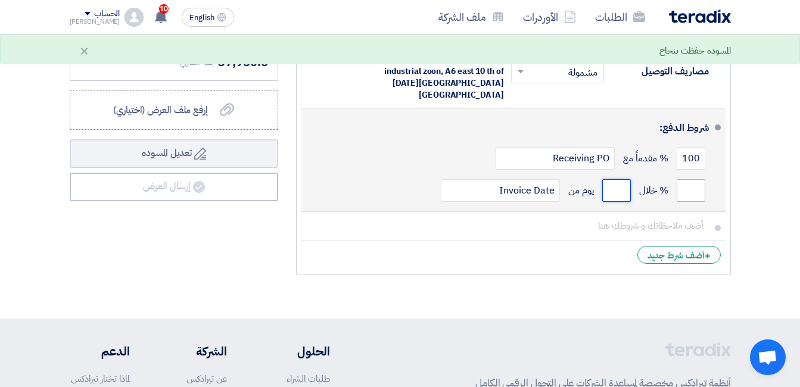
scroll to position [834, 0]
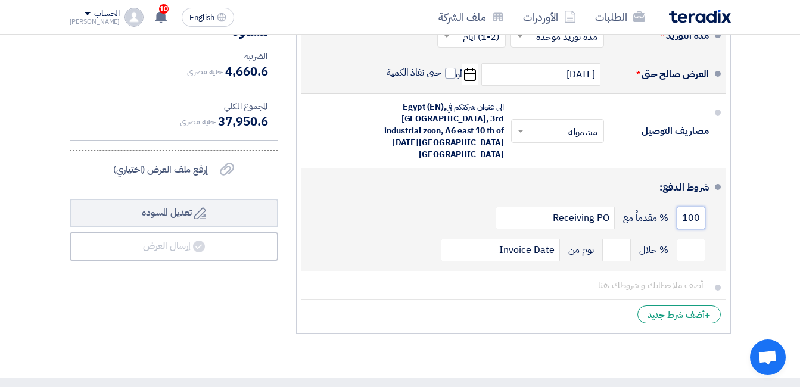
drag, startPoint x: 682, startPoint y: 201, endPoint x: 653, endPoint y: 201, distance: 29.2
click at [653, 202] on div "100 % مقدماً مع Receiving PO" at bounding box center [510, 218] width 398 height 32
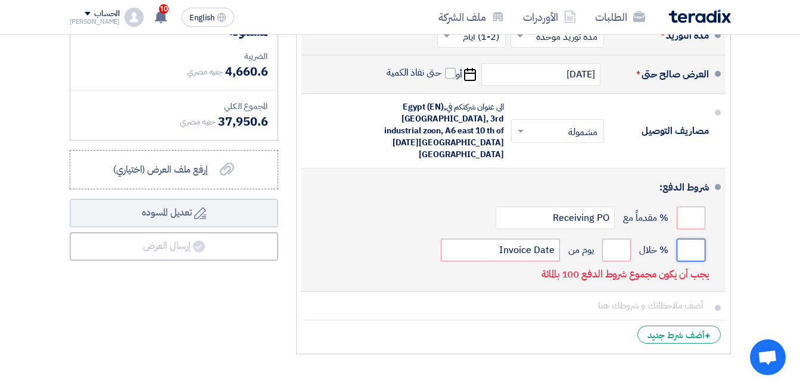
click at [692, 239] on input "number" at bounding box center [691, 250] width 29 height 23
type input "100"
click at [615, 239] on input "number" at bounding box center [616, 250] width 29 height 23
type input "45"
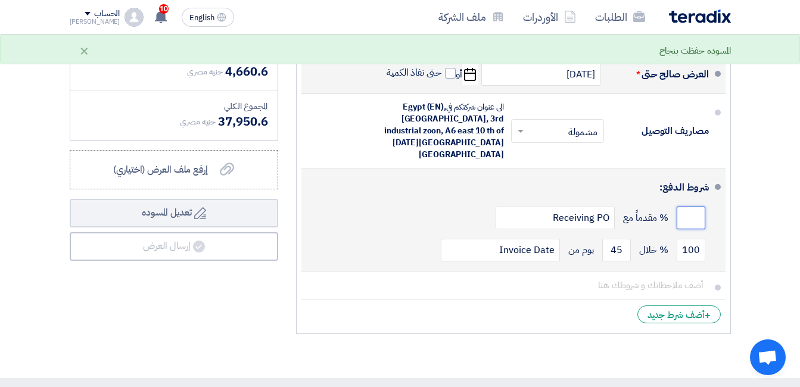
click at [682, 207] on input "number" at bounding box center [691, 218] width 29 height 23
click at [412, 234] on div "100 % خلال 45 يوم من Invoice Date" at bounding box center [510, 250] width 398 height 32
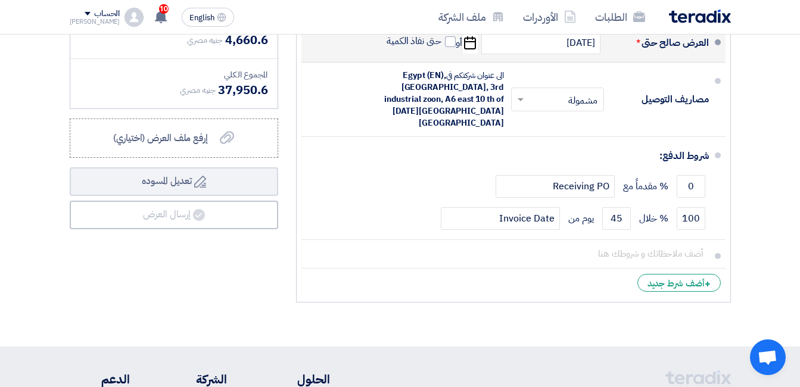
scroll to position [894, 0]
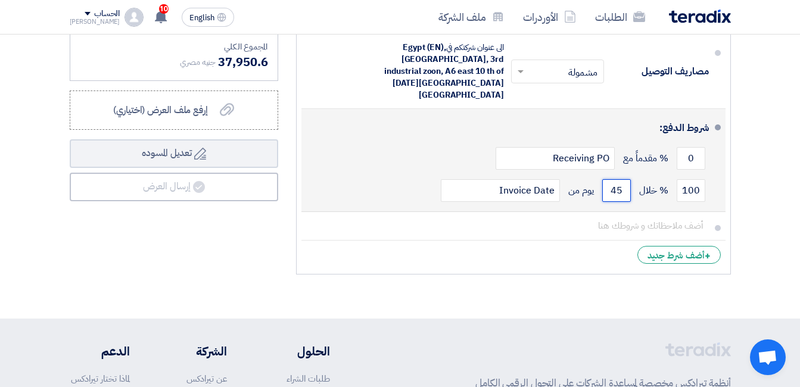
drag, startPoint x: 625, startPoint y: 178, endPoint x: 591, endPoint y: 179, distance: 34.0
click at [591, 179] on div "100 % خلال 45 يوم من Invoice Date" at bounding box center [510, 191] width 398 height 32
drag, startPoint x: 701, startPoint y: 145, endPoint x: 682, endPoint y: 145, distance: 18.5
click at [682, 147] on input "0" at bounding box center [691, 158] width 29 height 23
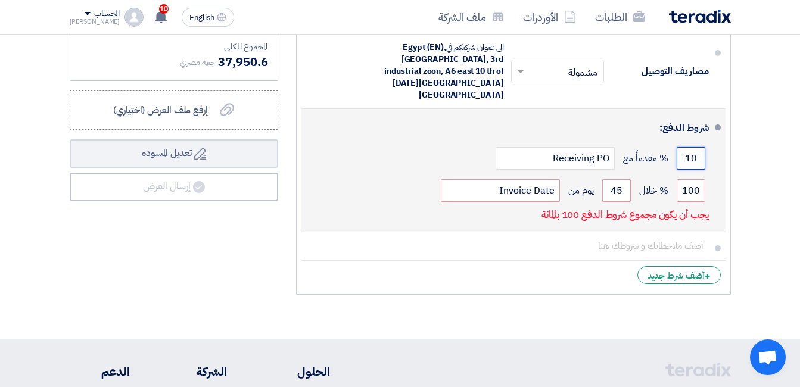
type input "1"
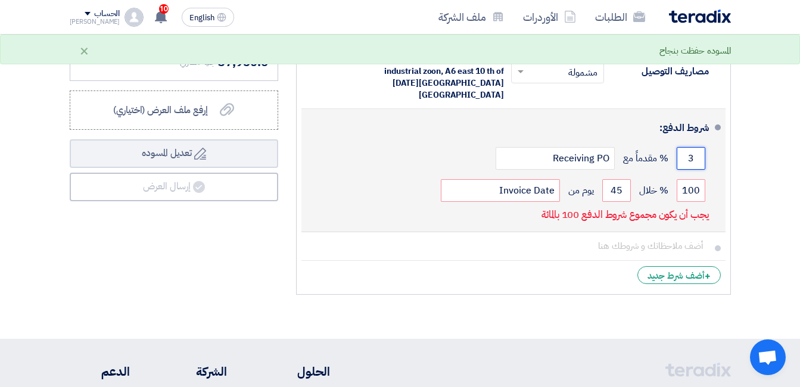
type input "30"
